Goal: Transaction & Acquisition: Purchase product/service

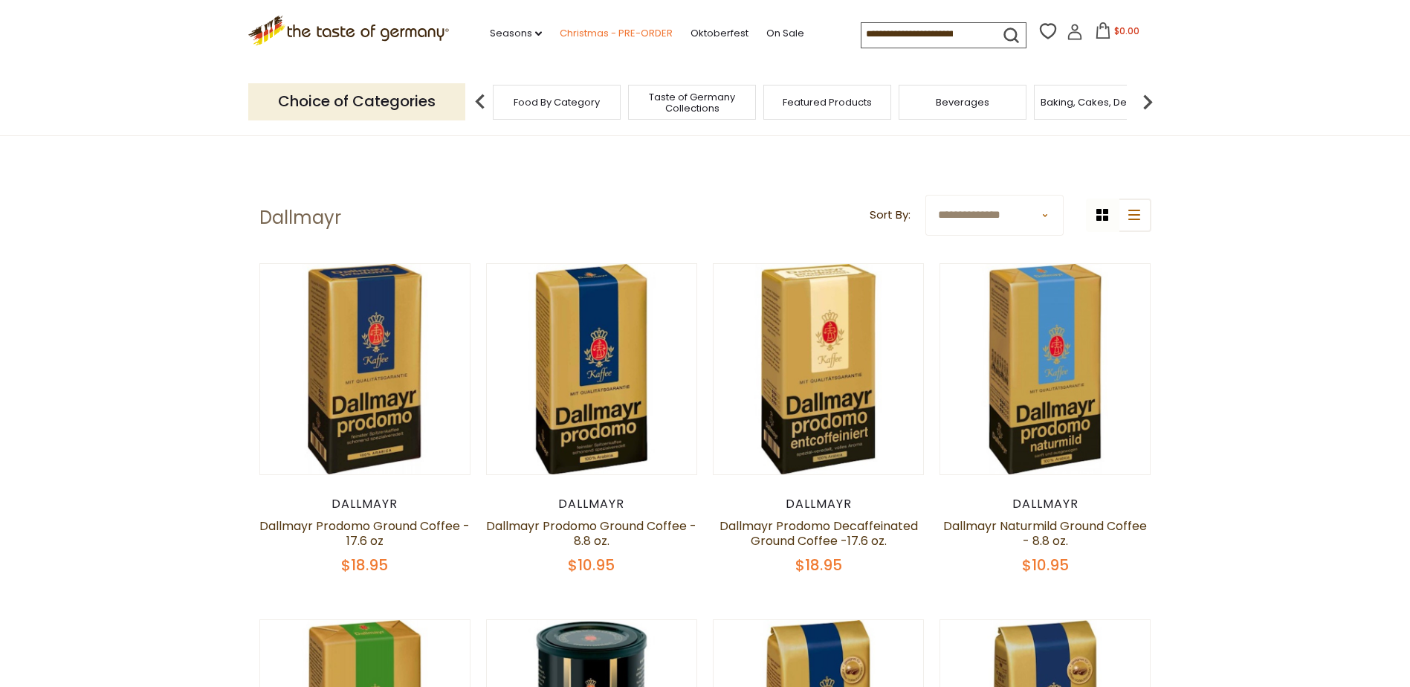
click at [632, 33] on link "Christmas - PRE-ORDER" at bounding box center [616, 33] width 113 height 16
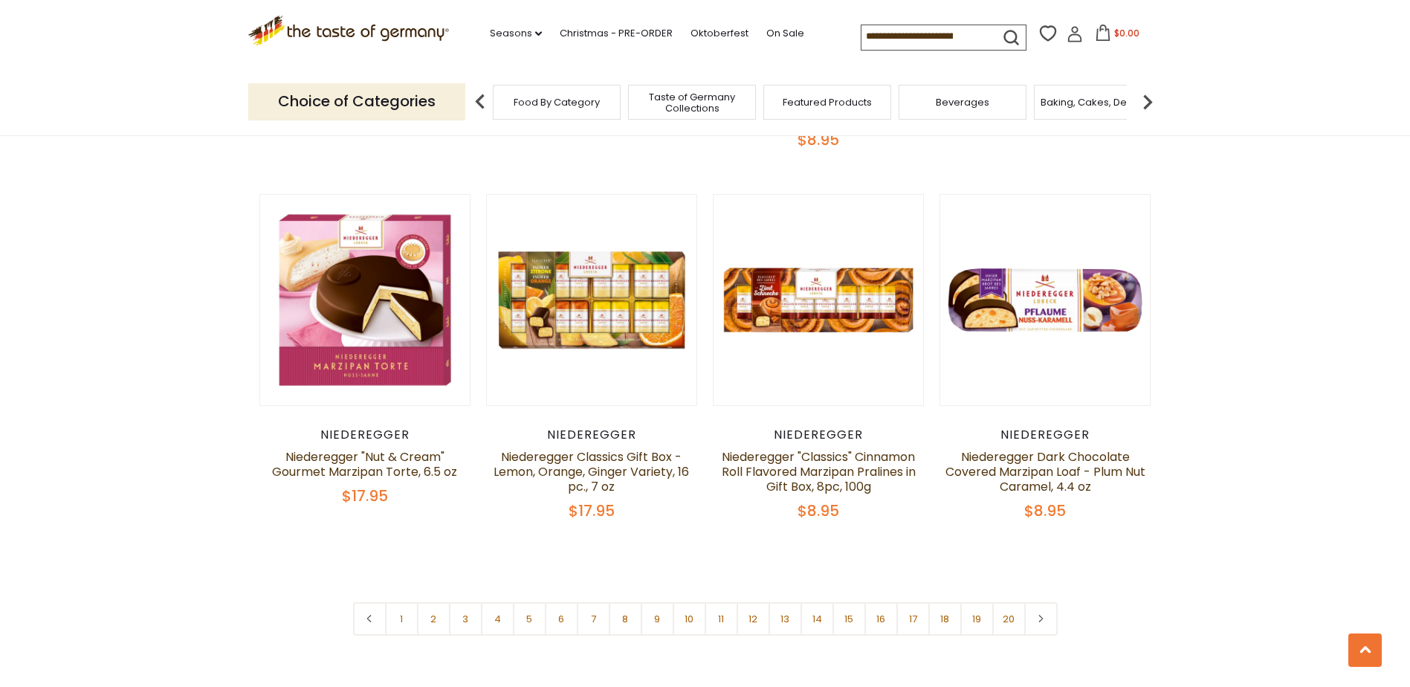
scroll to position [3420, 0]
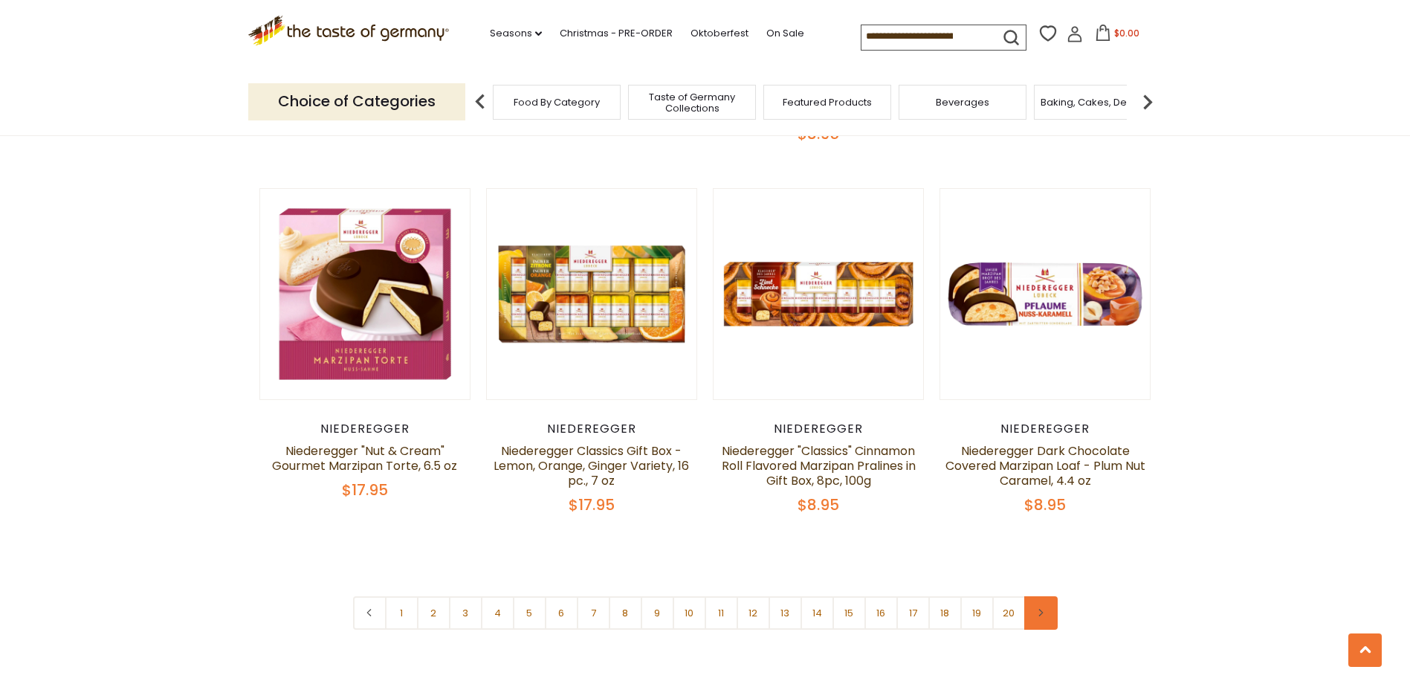
click at [1034, 596] on link at bounding box center [1041, 612] width 33 height 33
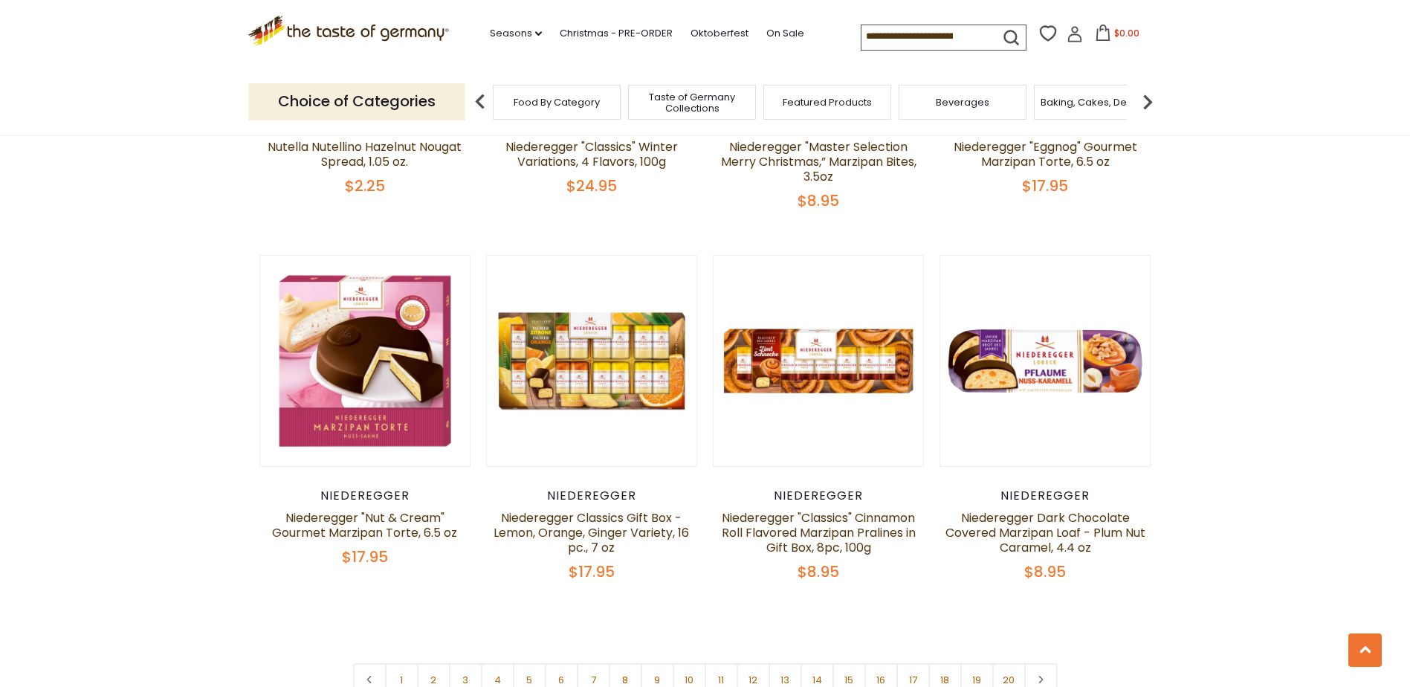
scroll to position [3495, 0]
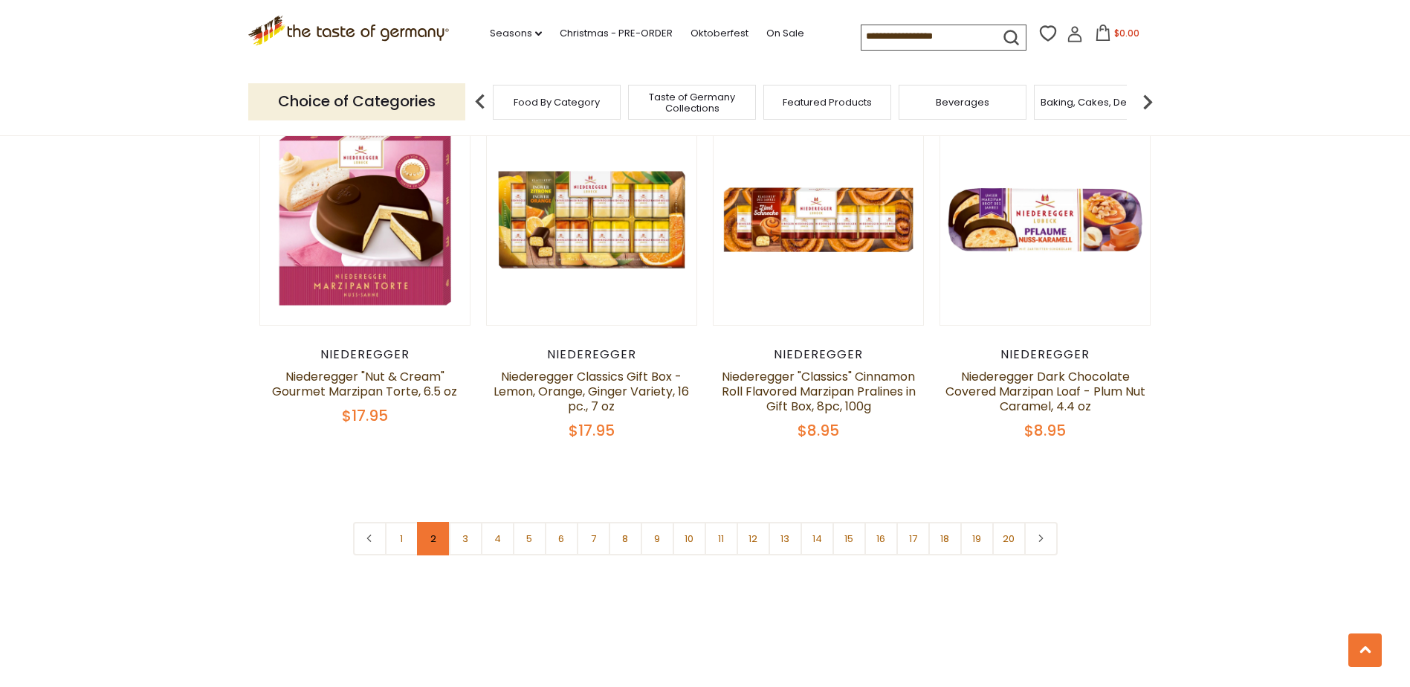
click at [447, 522] on link "2" at bounding box center [433, 538] width 33 height 33
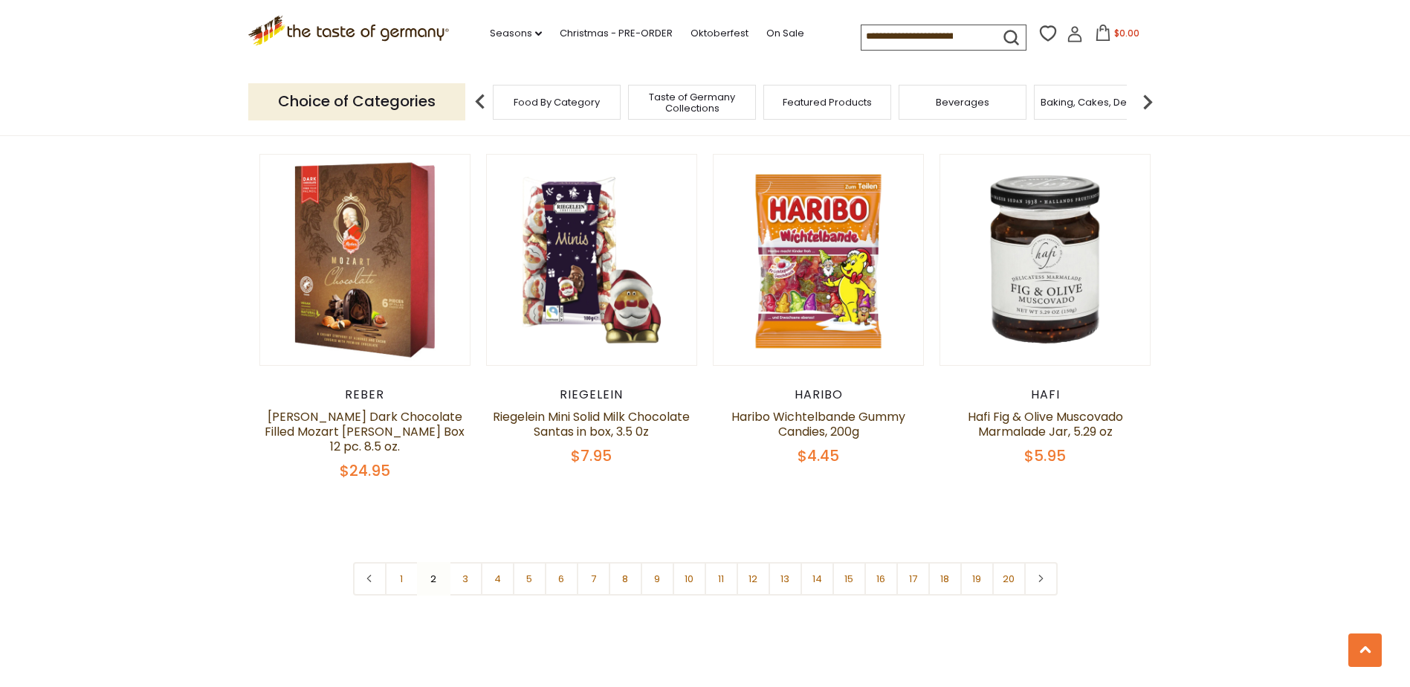
scroll to position [3484, 0]
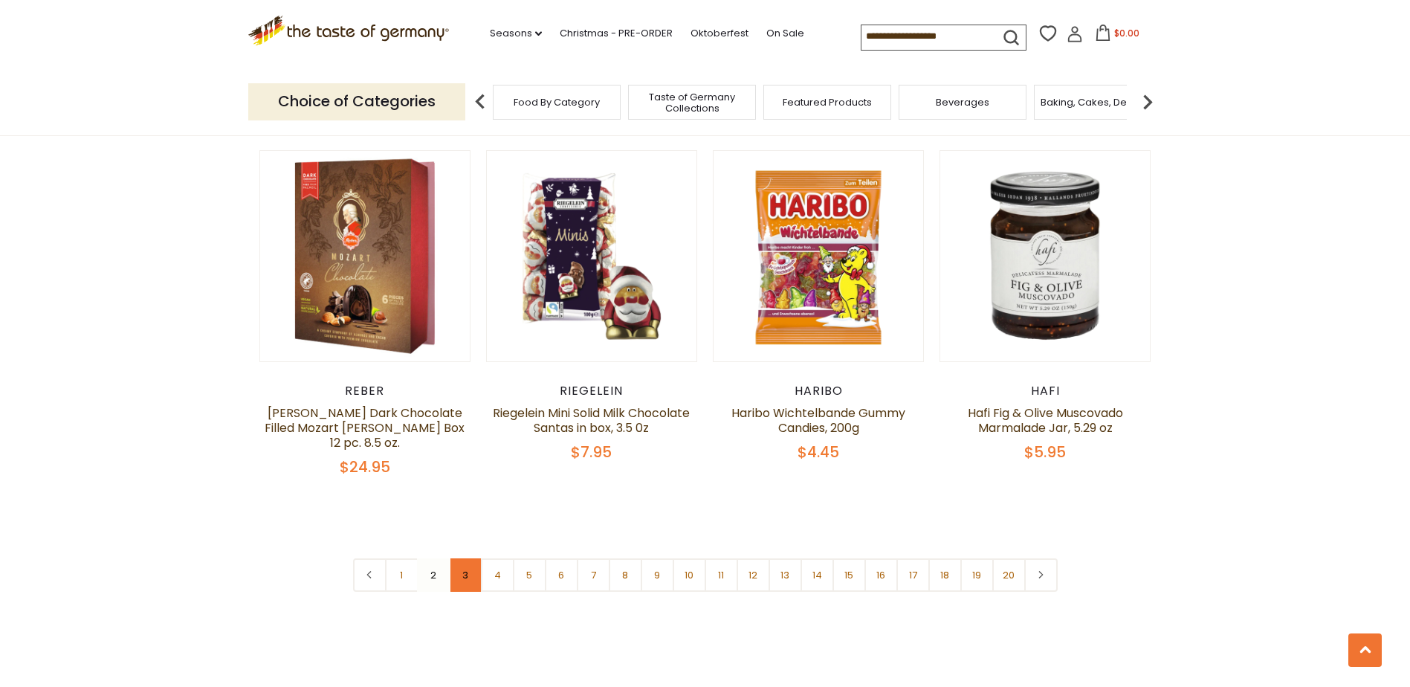
click at [465, 558] on link "3" at bounding box center [465, 574] width 33 height 33
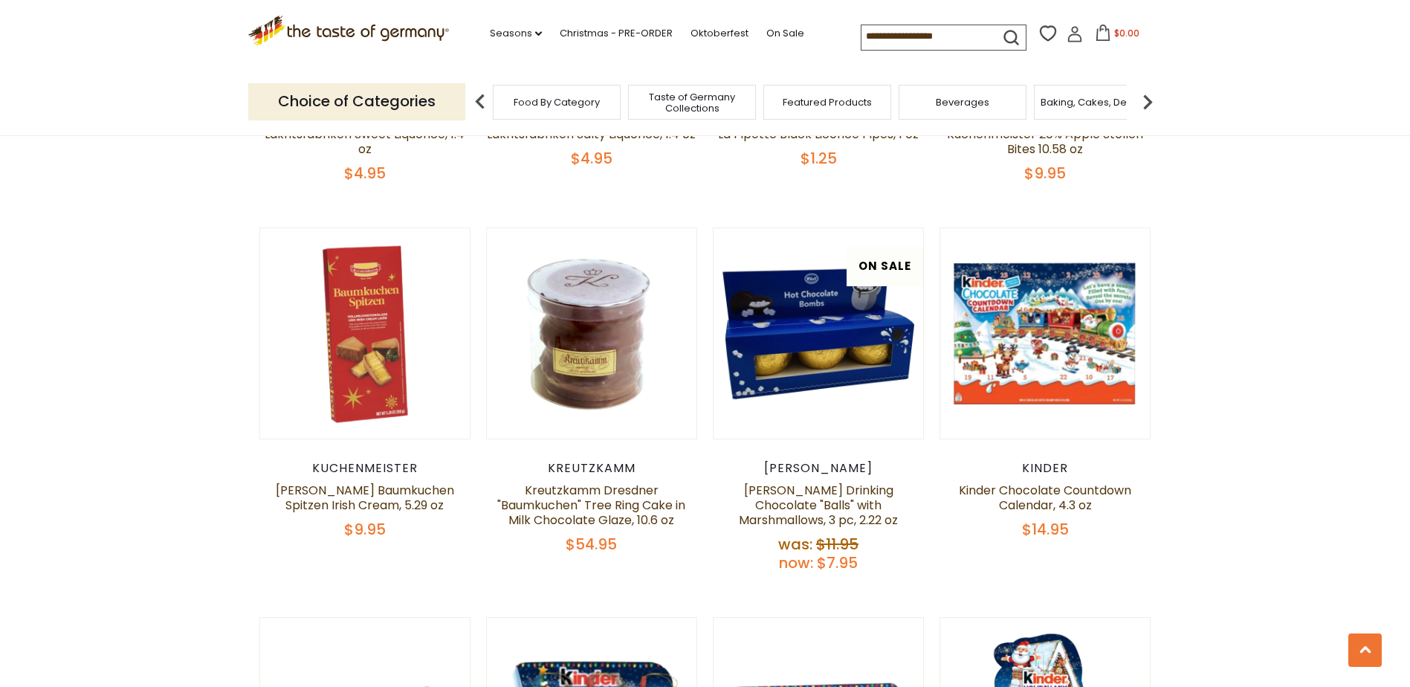
scroll to position [807, 0]
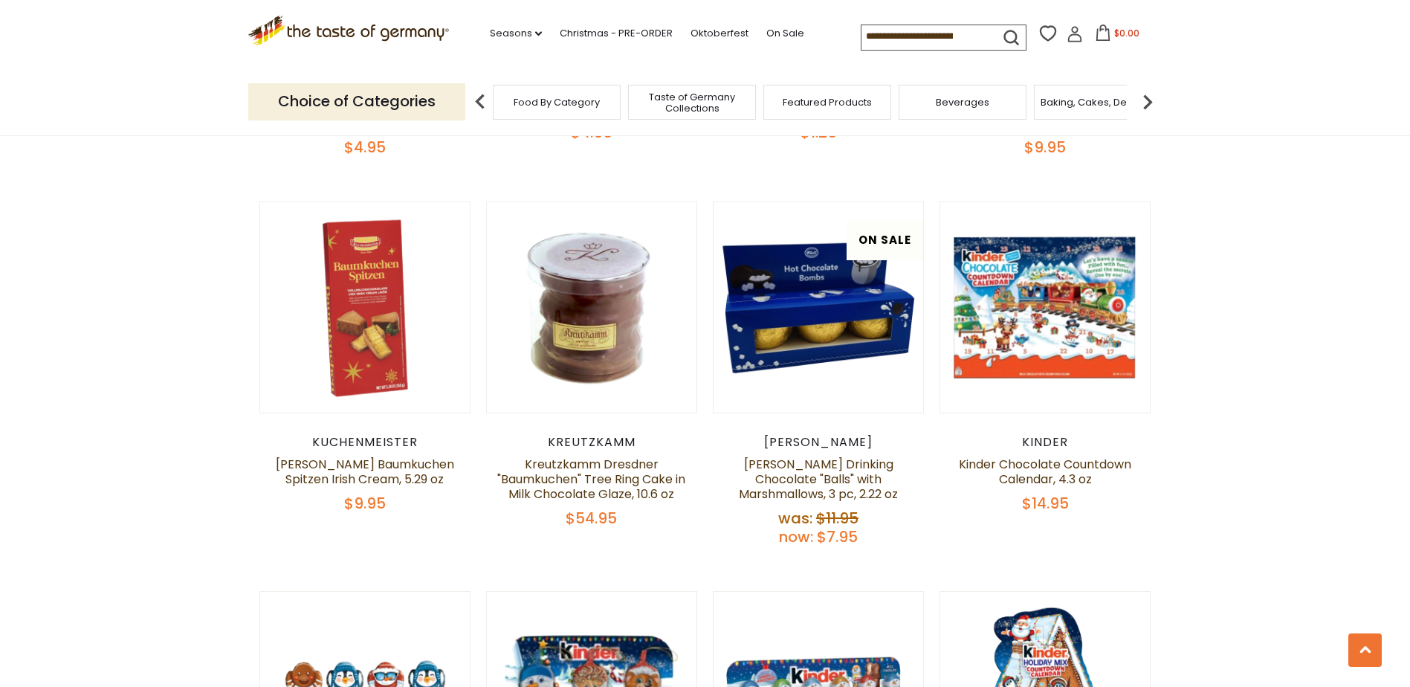
click at [706, 94] on span "Taste of Germany Collections" at bounding box center [692, 102] width 119 height 22
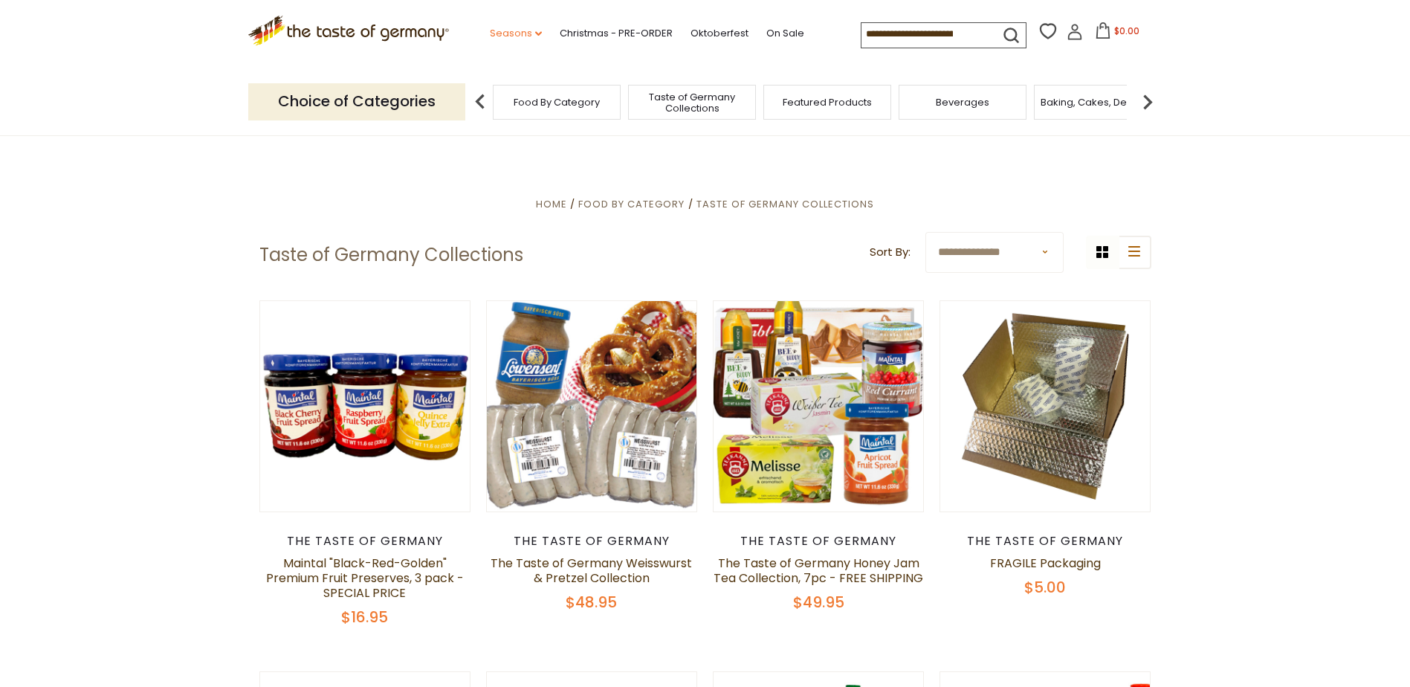
click at [516, 35] on link "Seasons dropdown_arrow" at bounding box center [516, 33] width 52 height 16
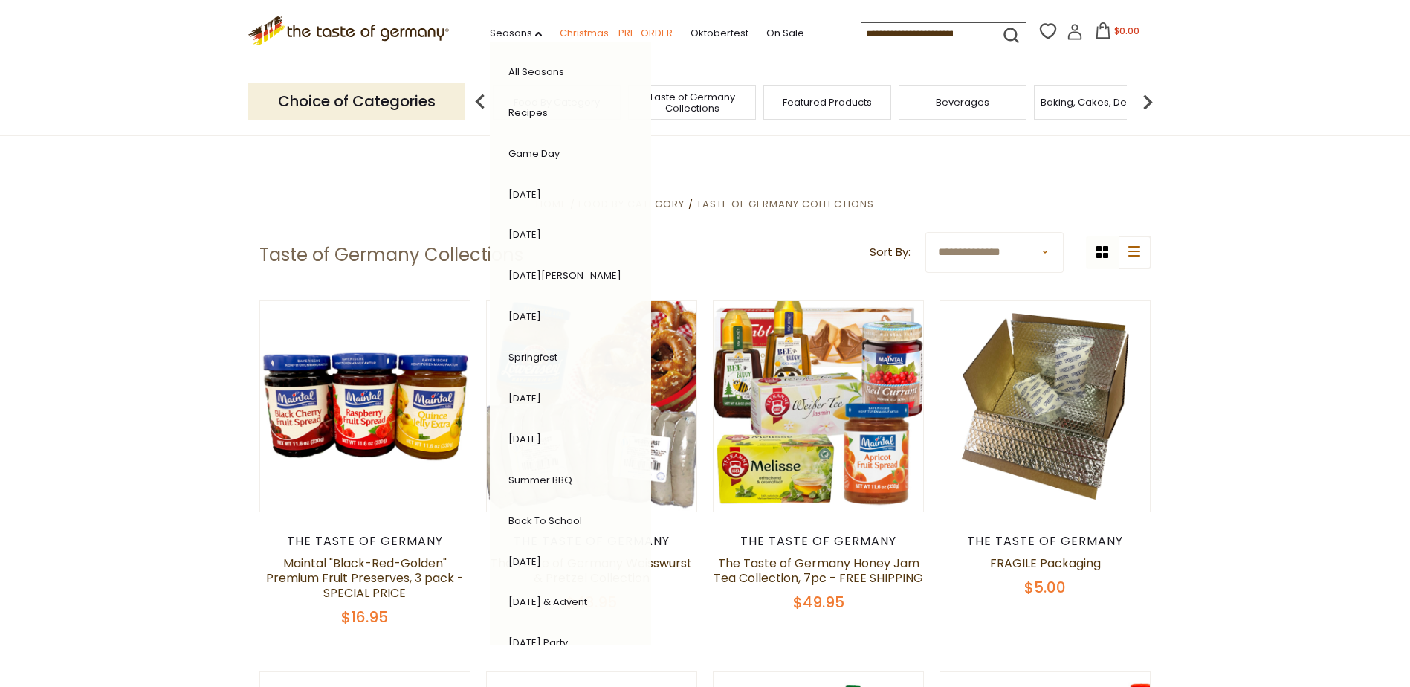
click at [607, 36] on link "Christmas - PRE-ORDER" at bounding box center [616, 33] width 113 height 16
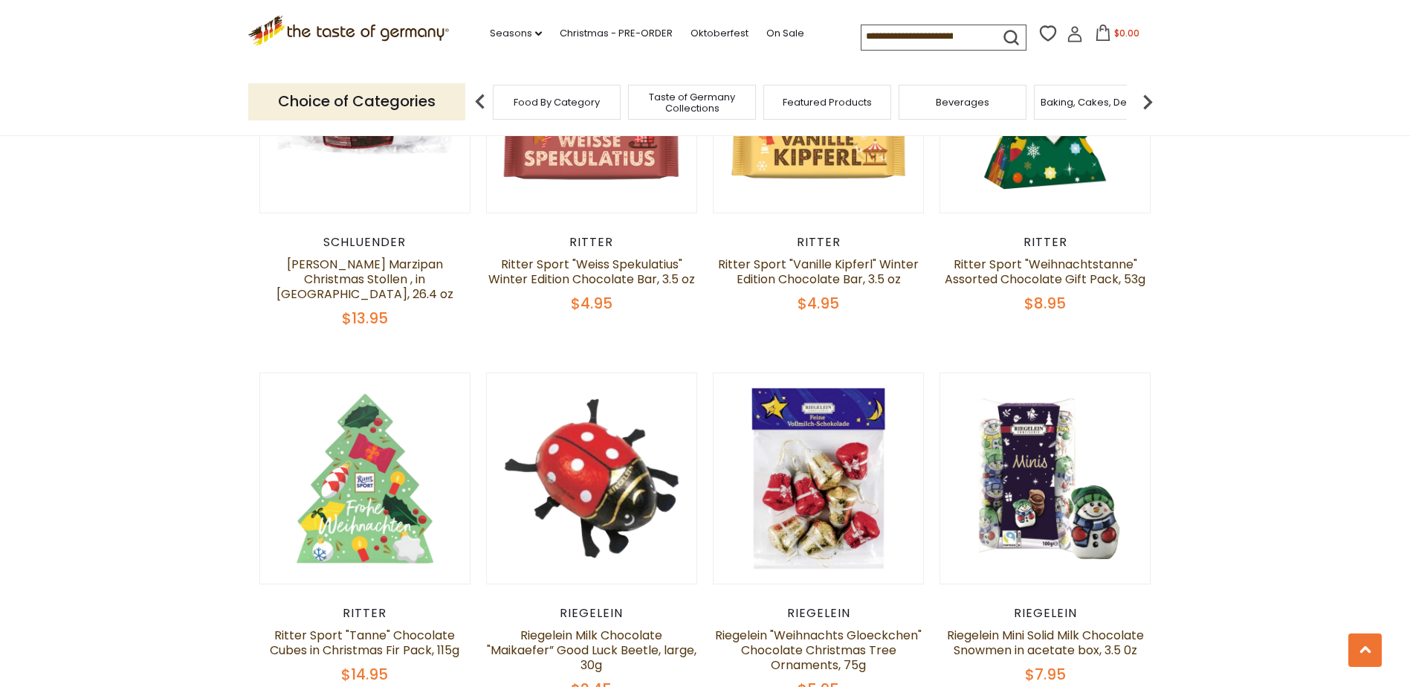
scroll to position [2528, 0]
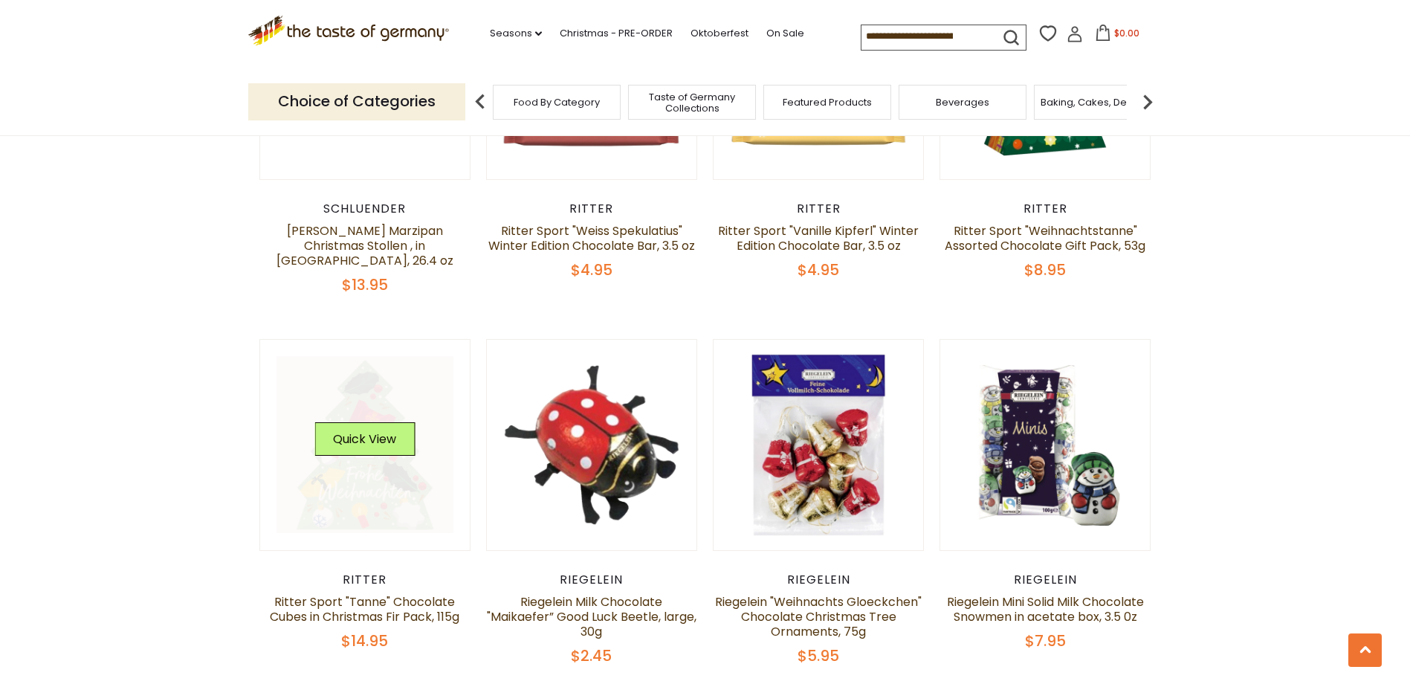
drag, startPoint x: 370, startPoint y: 479, endPoint x: 314, endPoint y: 487, distance: 57.1
click at [314, 487] on link at bounding box center [365, 444] width 177 height 177
